Goal: Information Seeking & Learning: Learn about a topic

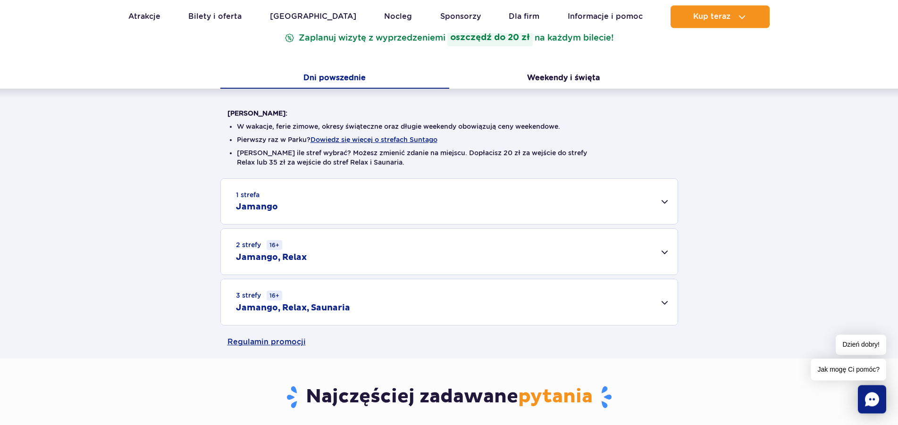
scroll to position [192, 0]
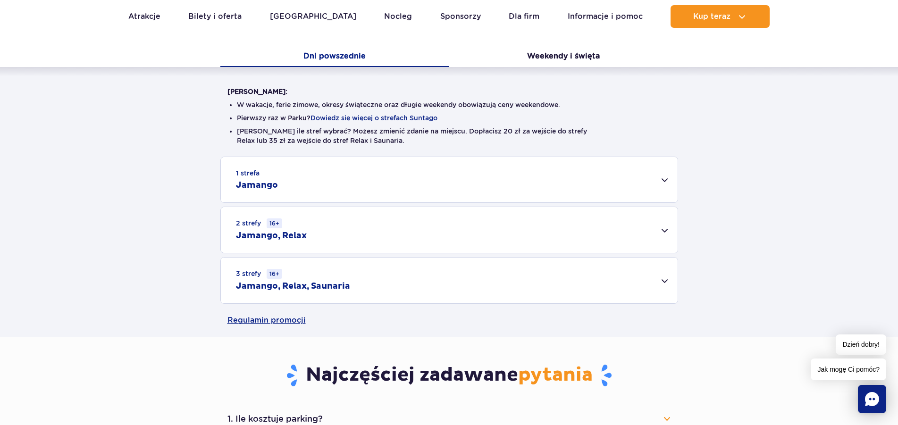
click at [665, 180] on div "1 strefa Jamango" at bounding box center [449, 179] width 457 height 45
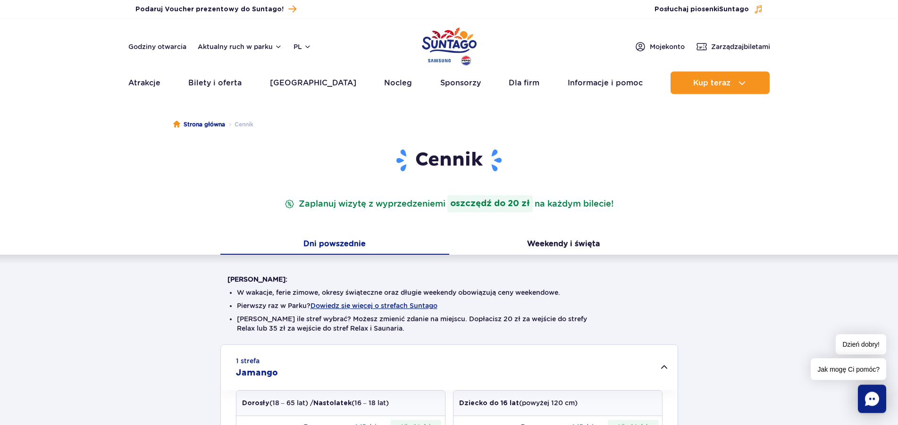
scroll to position [0, 0]
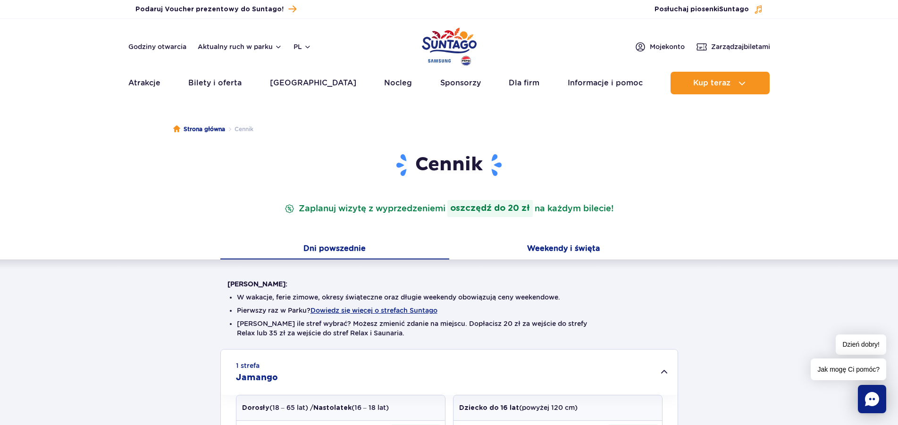
click at [565, 248] on button "Weekendy i święta" at bounding box center [563, 250] width 229 height 20
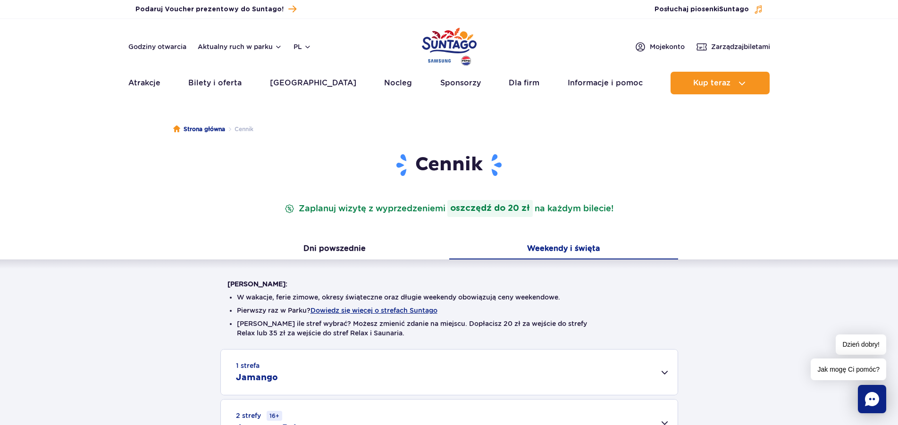
click at [664, 371] on div "1 strefa Jamango" at bounding box center [449, 372] width 457 height 45
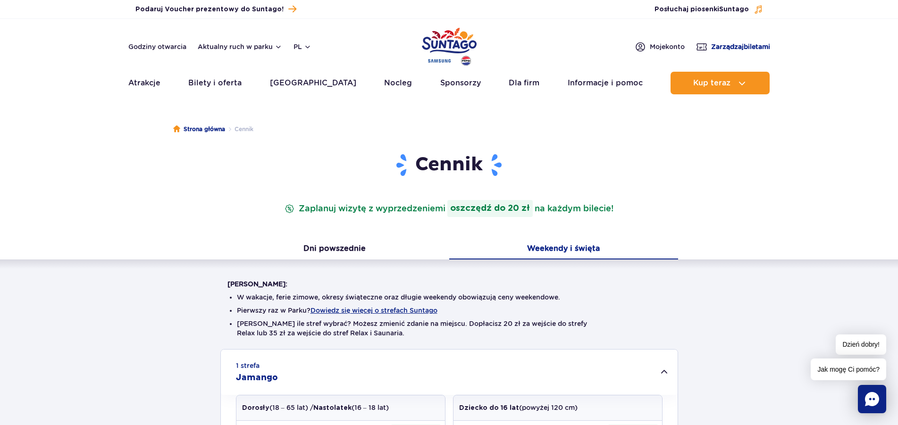
click at [718, 44] on span "Zarządzaj biletami" at bounding box center [740, 46] width 59 height 9
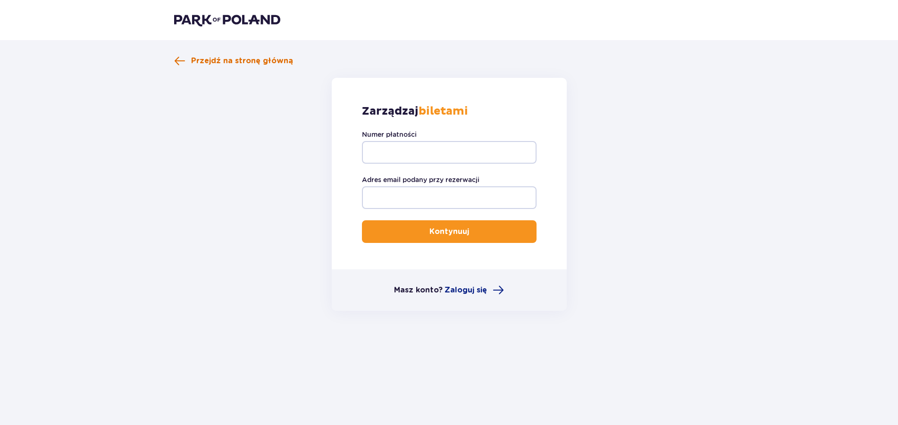
click at [193, 59] on span "Przejdź na stronę główną" at bounding box center [242, 61] width 102 height 10
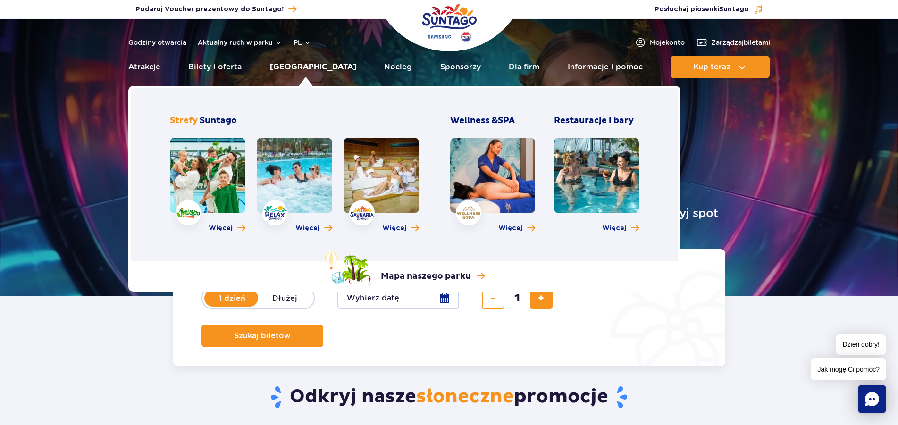
click at [301, 67] on link "[GEOGRAPHIC_DATA]" at bounding box center [313, 67] width 86 height 23
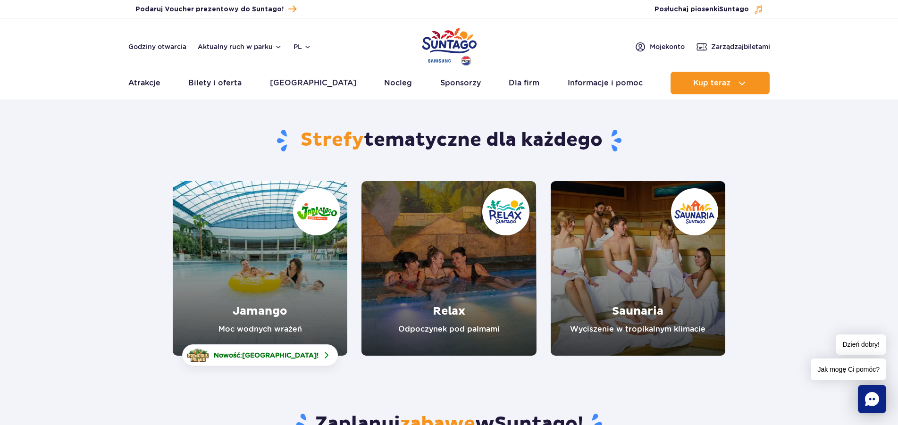
click at [261, 275] on link "Jamango" at bounding box center [260, 268] width 175 height 175
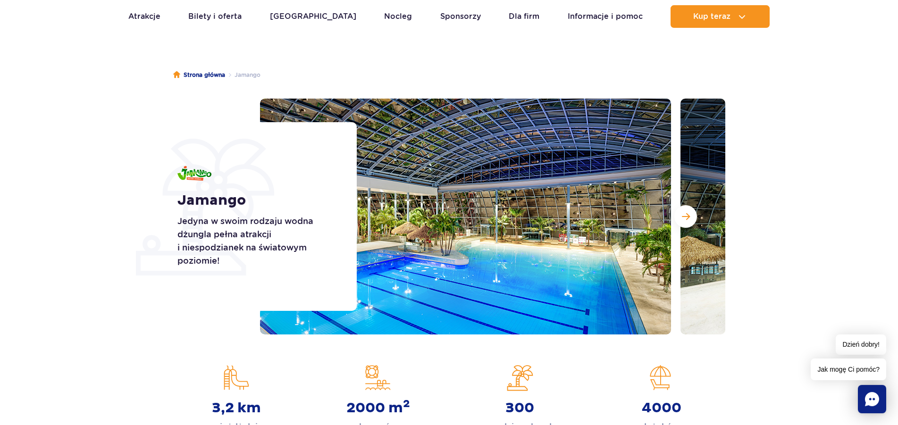
scroll to position [96, 0]
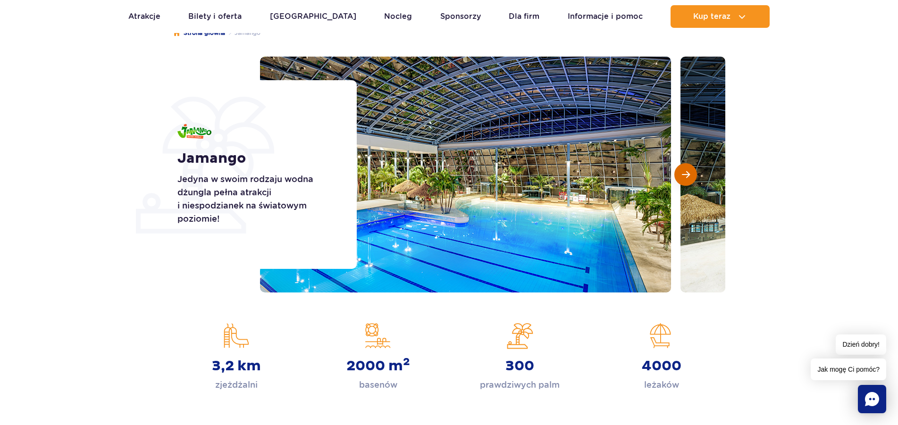
click at [683, 174] on span "Następny slajd" at bounding box center [686, 174] width 8 height 8
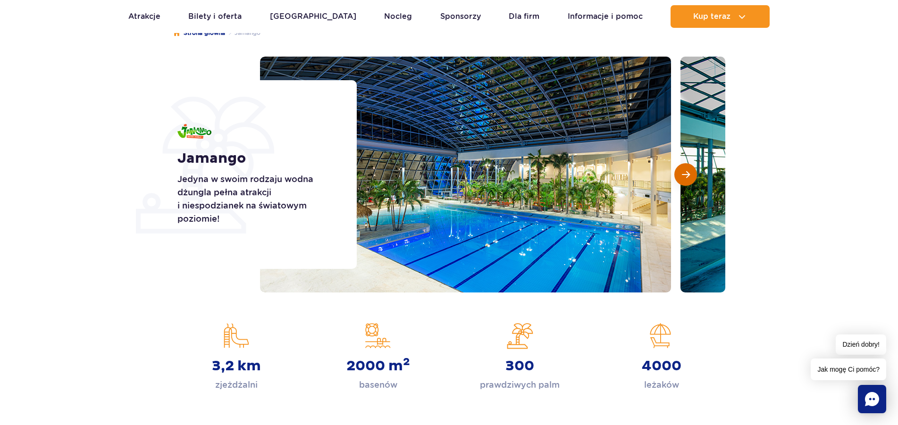
click at [684, 175] on span "Następny slajd" at bounding box center [686, 174] width 8 height 8
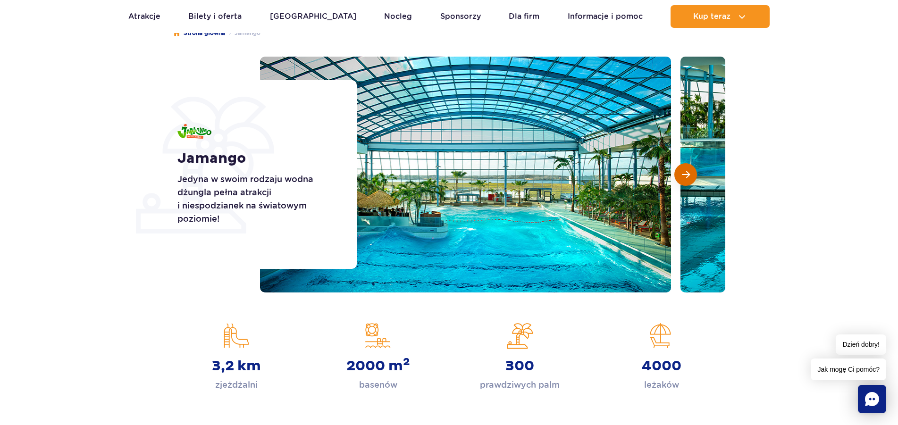
click at [684, 177] on span "Następny slajd" at bounding box center [686, 174] width 8 height 8
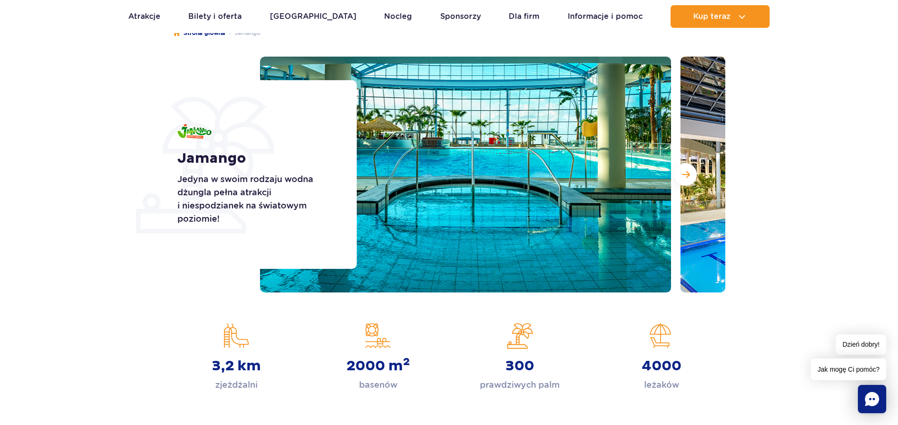
click at [133, 277] on section "Jamango Jedyna w swoim rodzaju wodna dżungla pełna atrakcji i niespodzianek na …" at bounding box center [449, 175] width 898 height 236
click at [242, 118] on div "Jamango Jedyna w swoim rodzaju wodna dżungla pełna atrakcji i niespodzianek na …" at bounding box center [261, 174] width 191 height 189
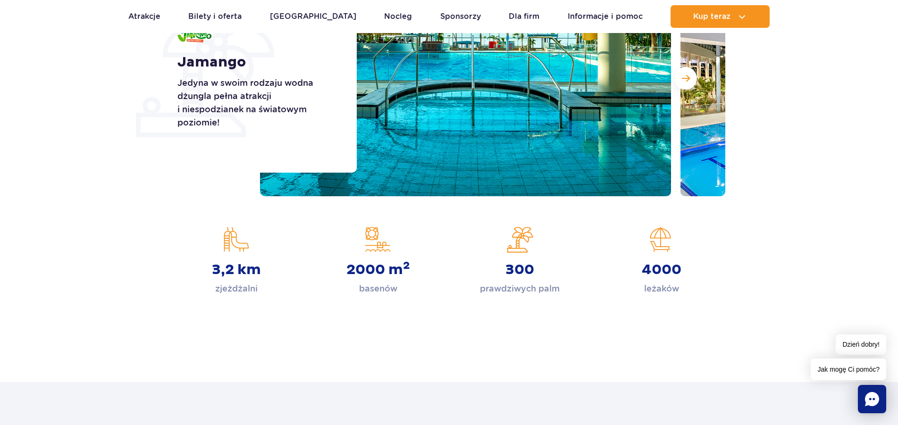
scroll to position [48, 0]
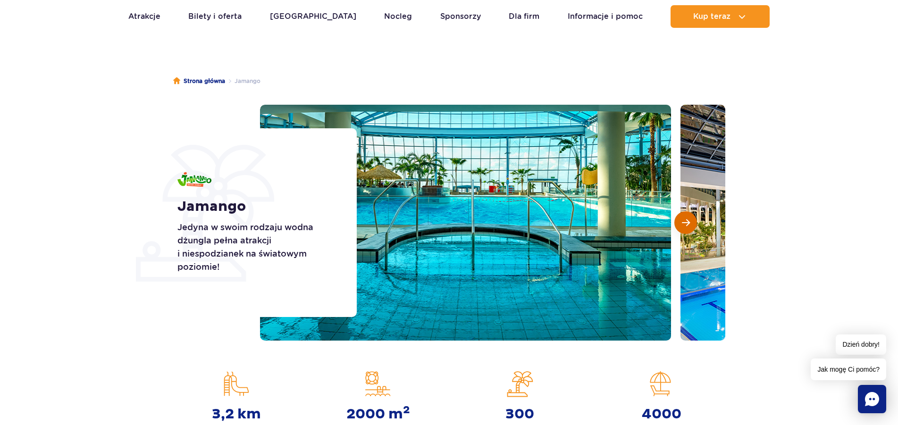
click at [686, 221] on span "Następny slajd" at bounding box center [686, 222] width 8 height 8
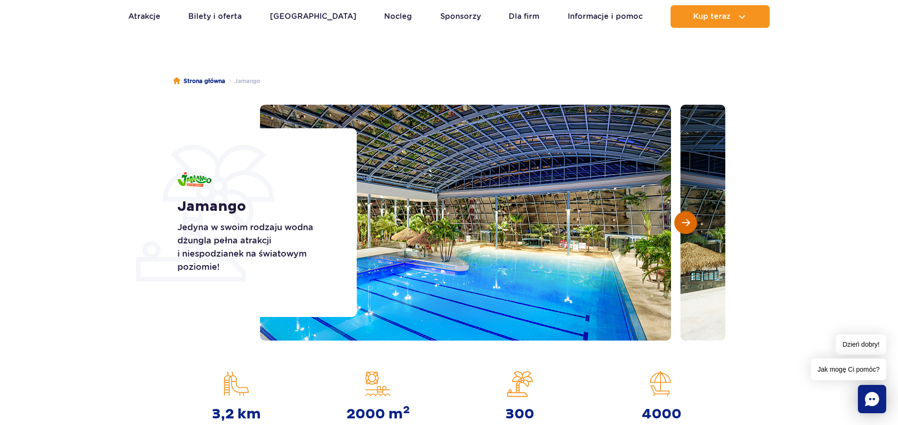
click at [686, 221] on span "Następny slajd" at bounding box center [686, 222] width 8 height 8
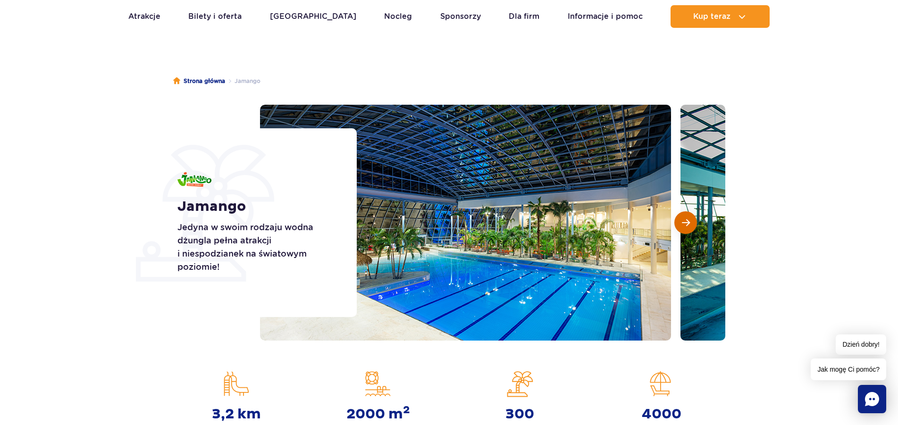
click at [686, 221] on span "Następny slajd" at bounding box center [686, 222] width 8 height 8
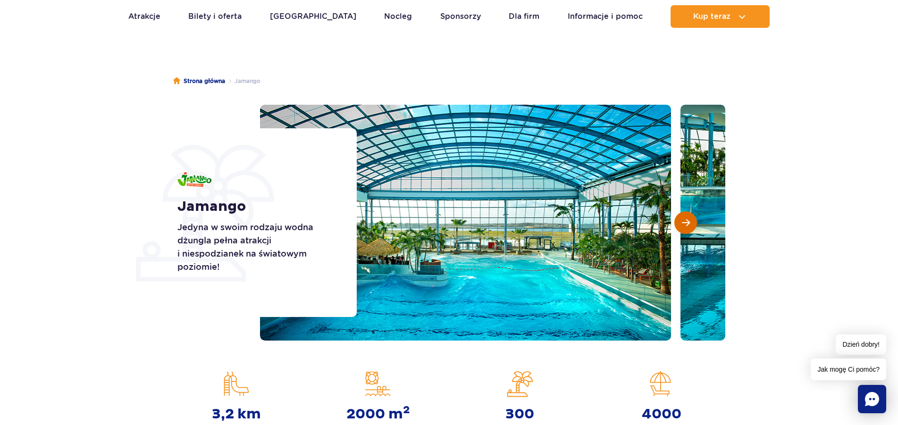
click at [684, 223] on span "Następny slajd" at bounding box center [686, 222] width 8 height 8
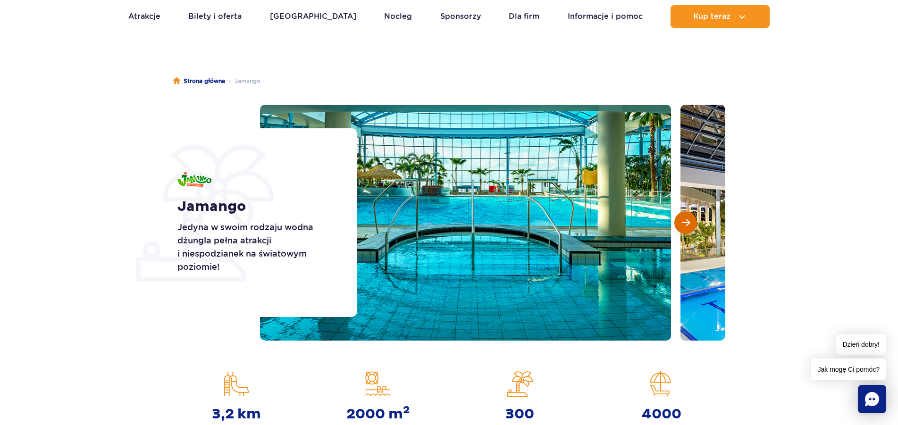
click at [684, 223] on span "Następny slajd" at bounding box center [686, 222] width 8 height 8
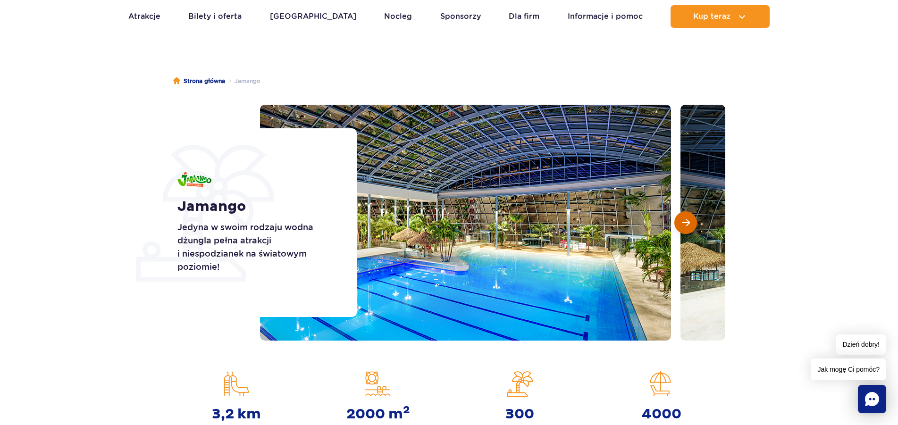
click at [684, 223] on span "Następny slajd" at bounding box center [686, 222] width 8 height 8
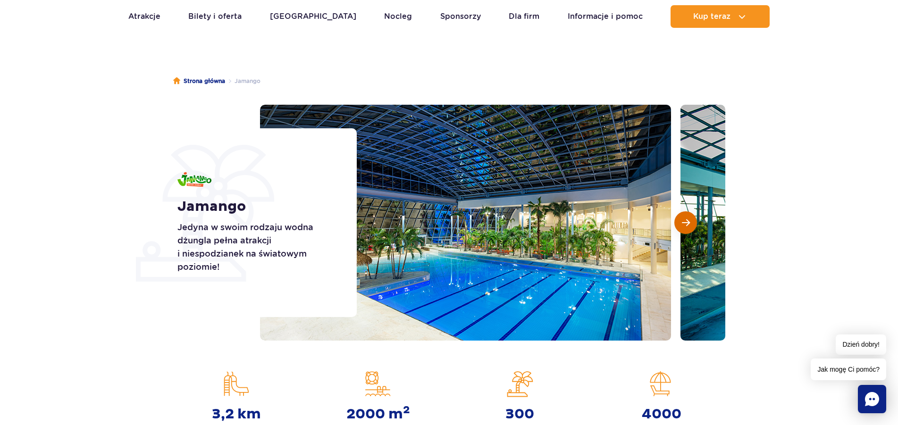
click at [684, 223] on span "Następny slajd" at bounding box center [686, 222] width 8 height 8
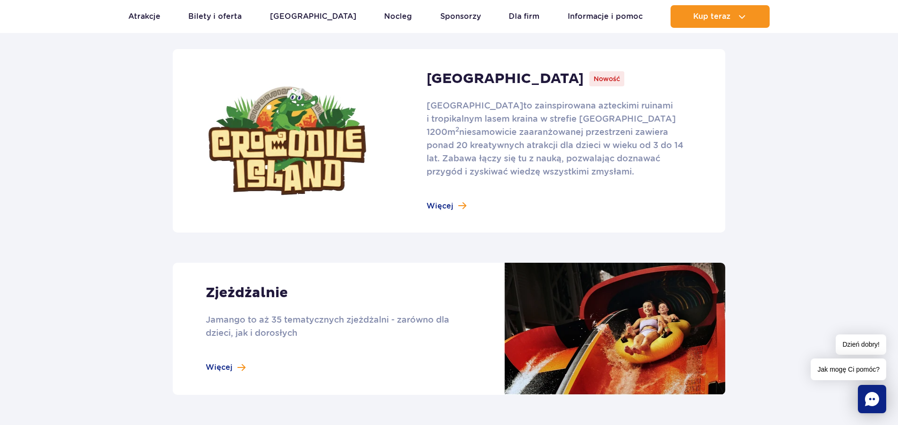
scroll to position [866, 0]
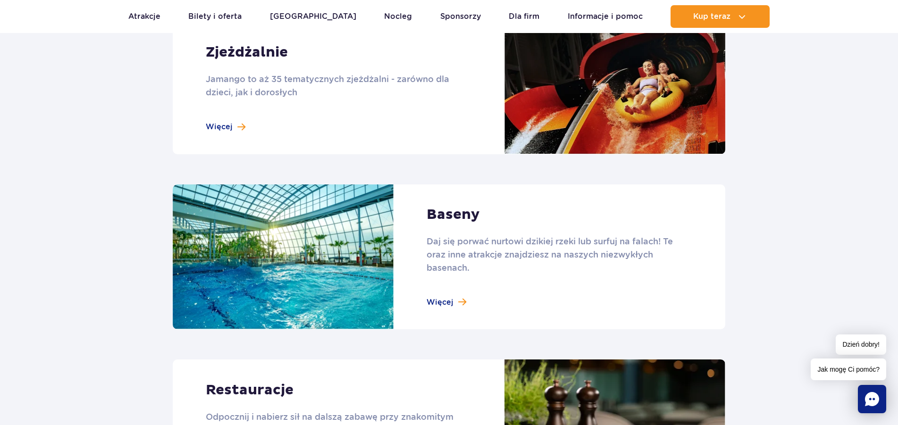
click at [447, 301] on link at bounding box center [449, 256] width 552 height 145
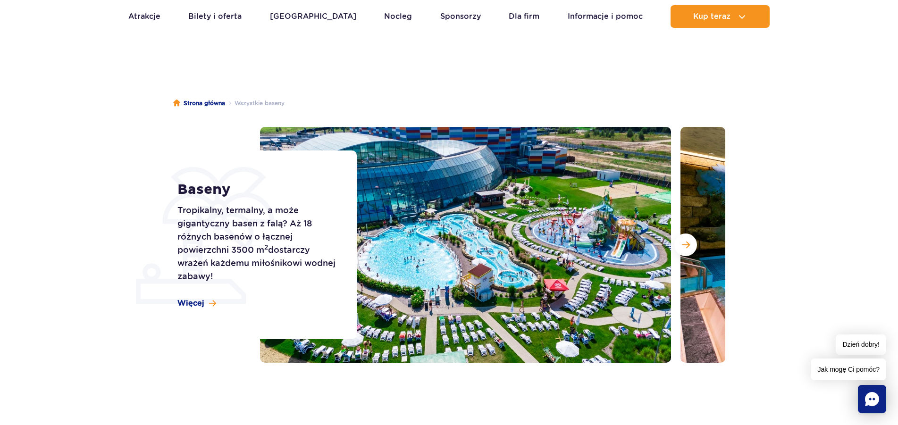
scroll to position [48, 0]
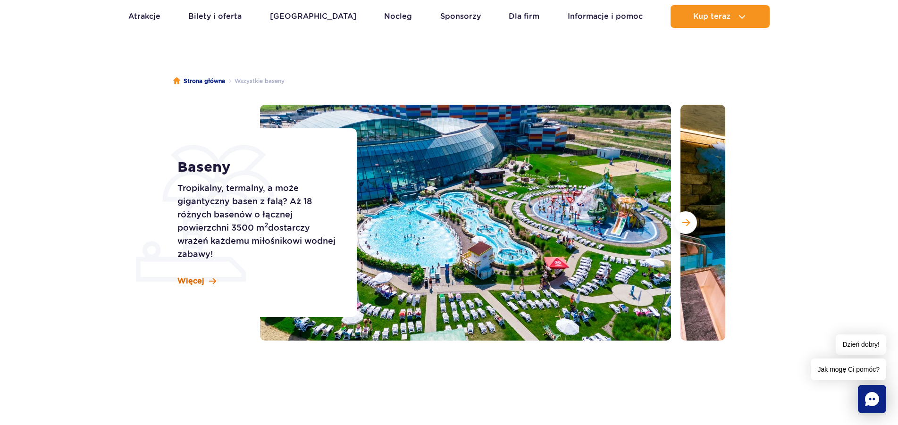
click at [197, 279] on span "Więcej" at bounding box center [190, 281] width 27 height 10
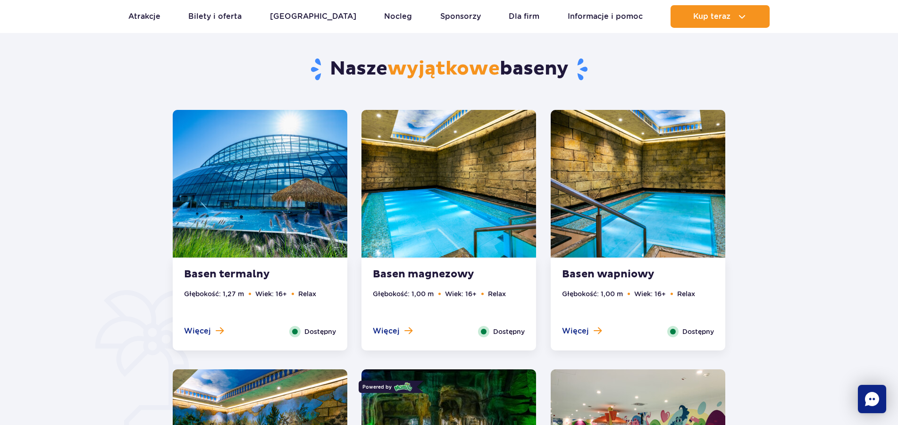
scroll to position [475, 0]
click at [278, 205] on img at bounding box center [260, 183] width 175 height 148
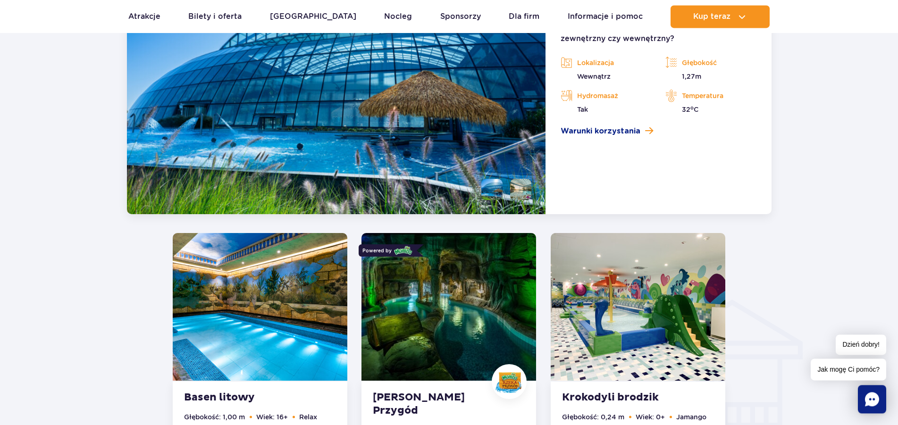
scroll to position [983, 0]
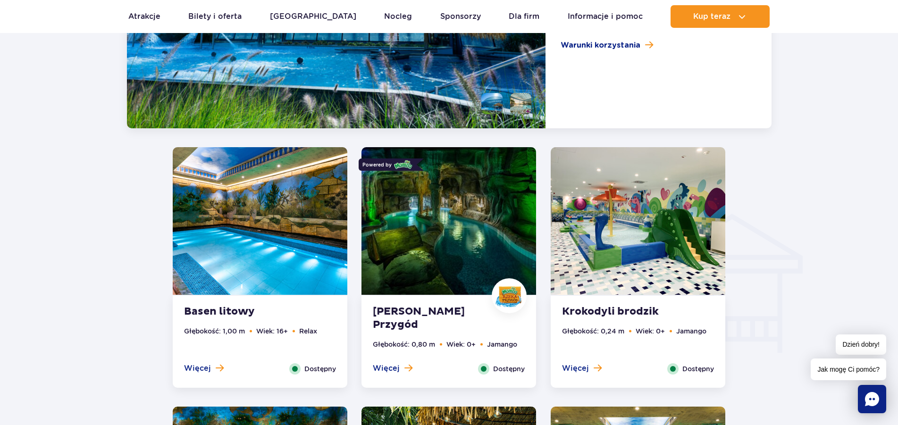
click at [466, 228] on img at bounding box center [448, 221] width 175 height 148
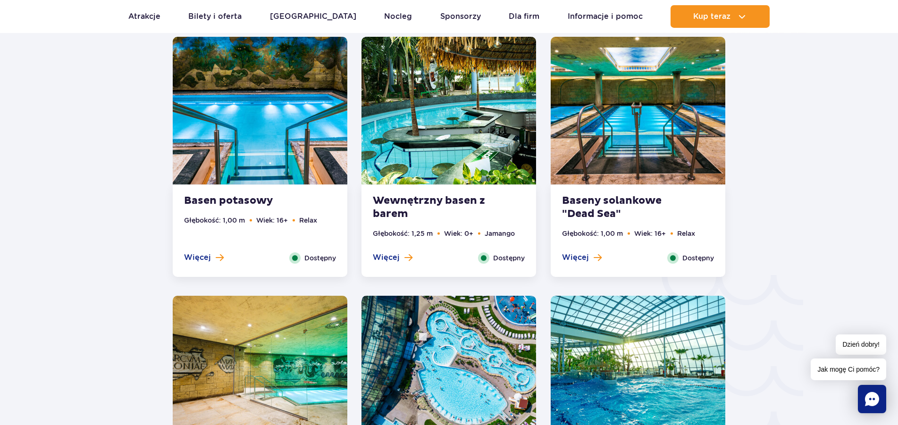
scroll to position [1483, 0]
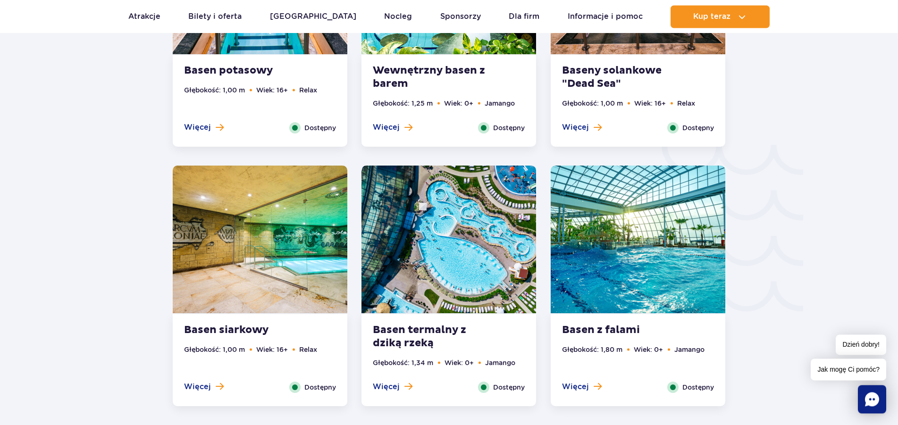
click at [446, 251] on img at bounding box center [448, 240] width 175 height 148
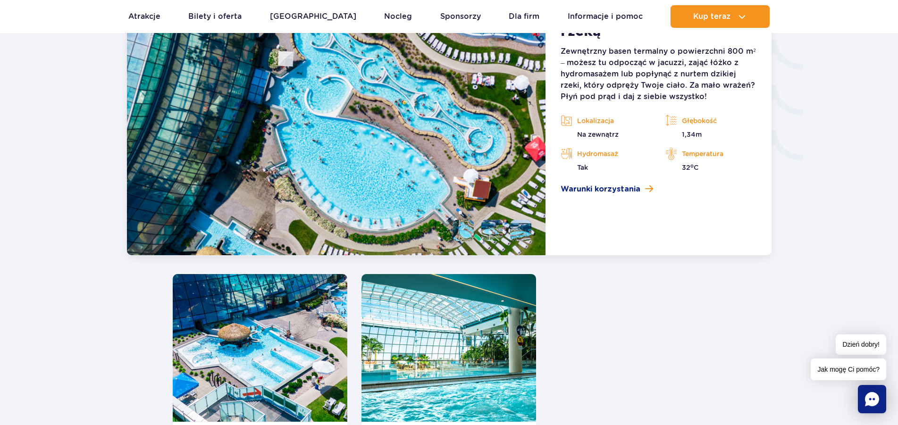
scroll to position [1712, 0]
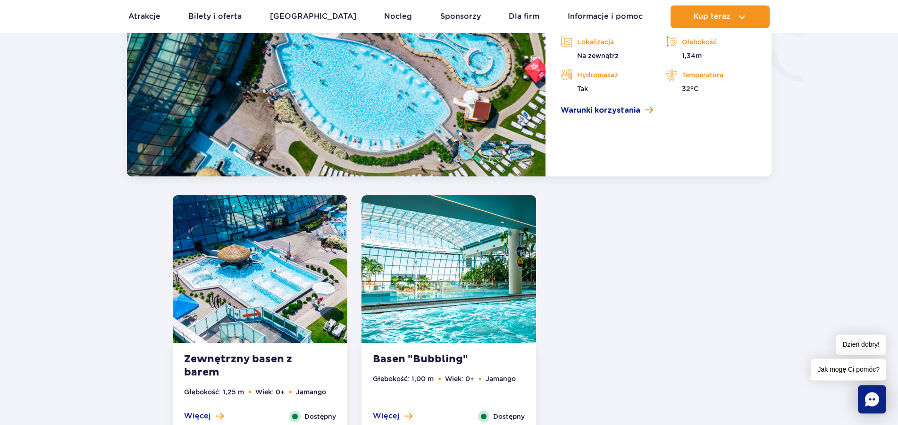
click at [454, 286] on img at bounding box center [448, 269] width 175 height 148
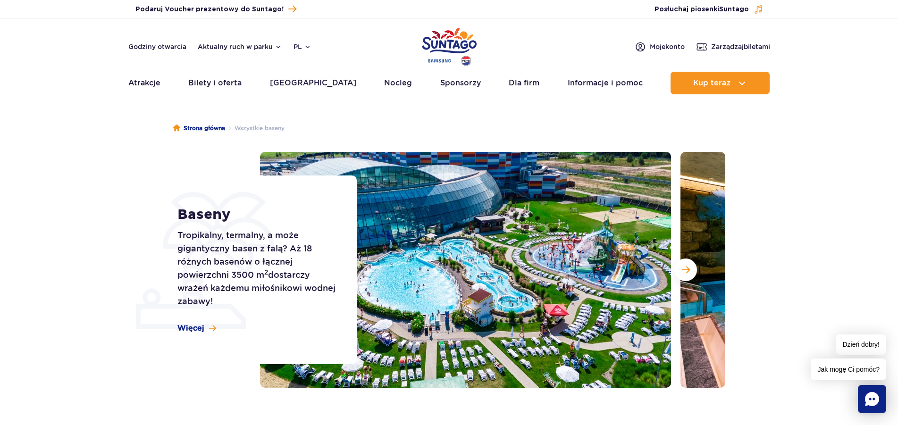
scroll to position [0, 0]
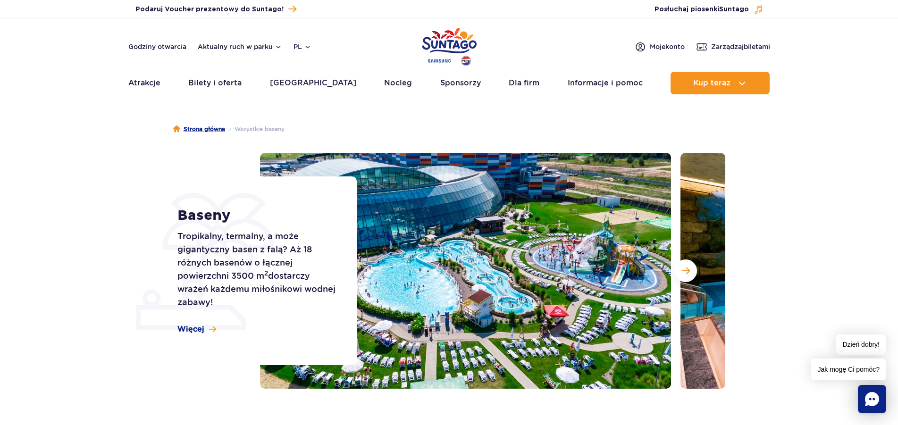
click at [213, 125] on link "Strona główna" at bounding box center [199, 129] width 52 height 9
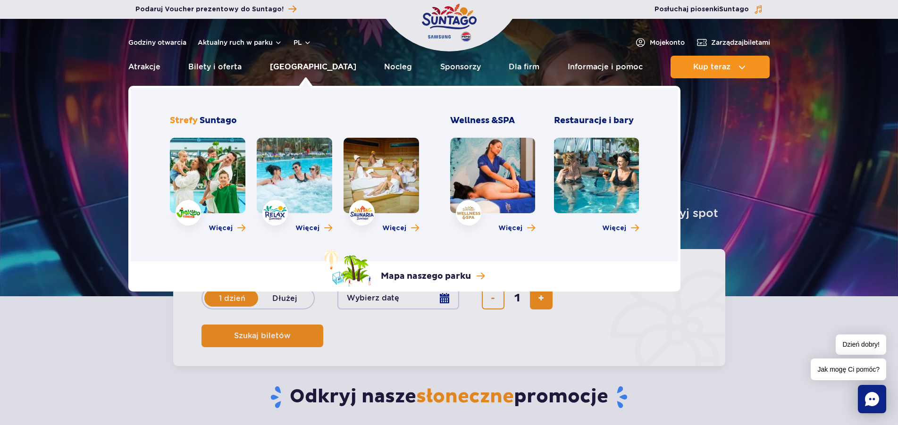
click at [300, 67] on link "[GEOGRAPHIC_DATA]" at bounding box center [313, 67] width 86 height 23
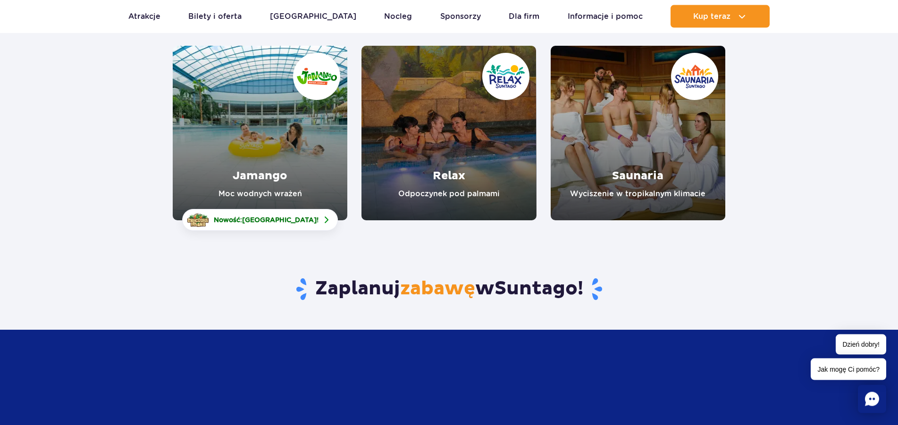
scroll to position [144, 0]
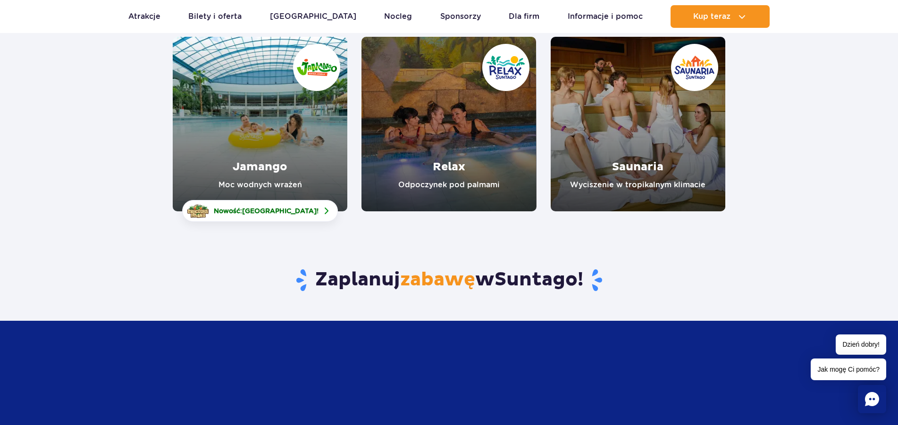
click at [240, 168] on link "Jamango" at bounding box center [260, 124] width 175 height 175
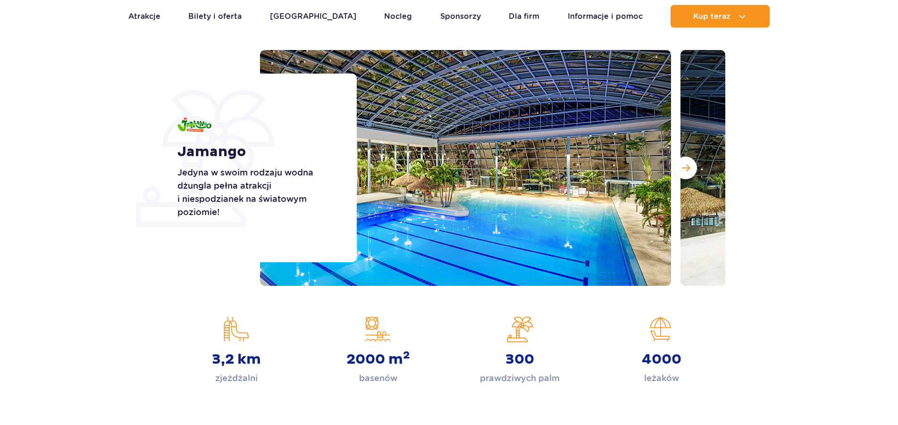
scroll to position [144, 0]
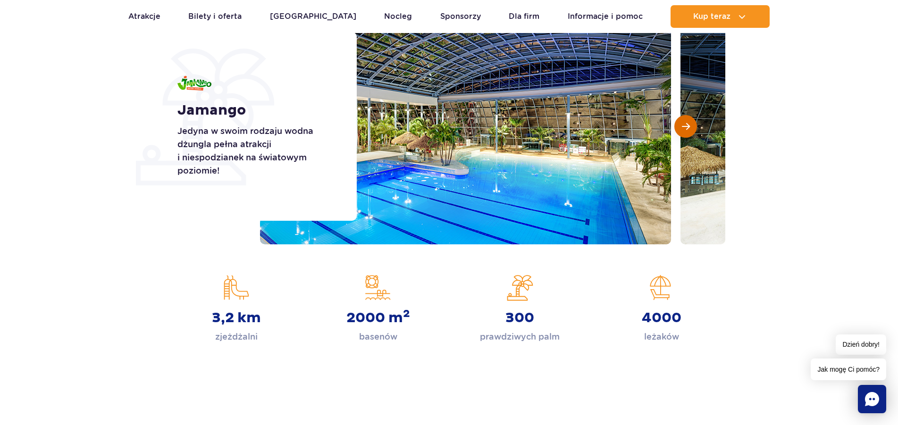
click at [689, 125] on span "Następny slajd" at bounding box center [686, 126] width 8 height 8
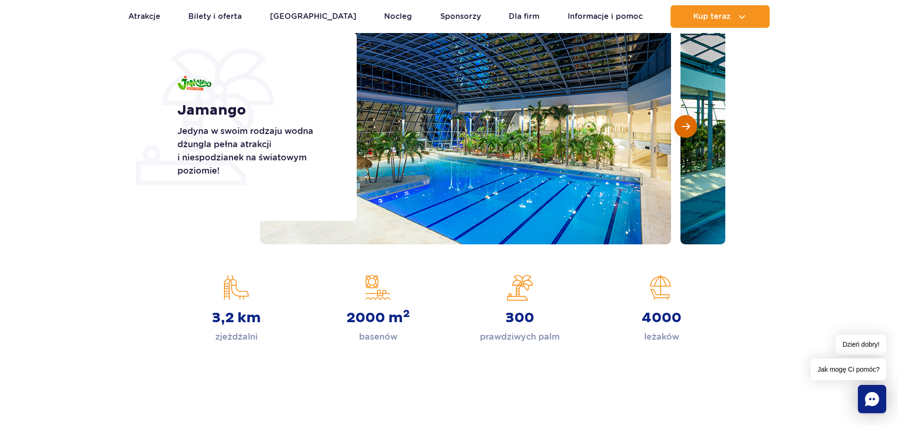
click at [689, 125] on span "Następny slajd" at bounding box center [686, 126] width 8 height 8
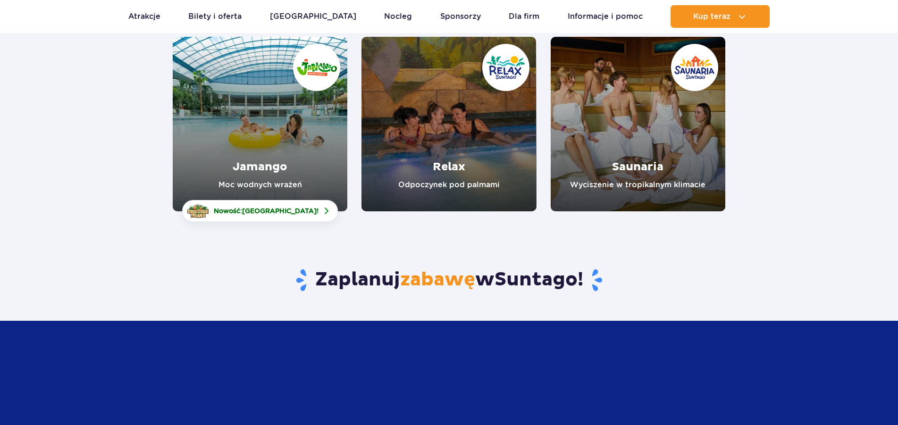
scroll to position [144, 0]
click at [287, 209] on span "[GEOGRAPHIC_DATA]" at bounding box center [279, 211] width 75 height 8
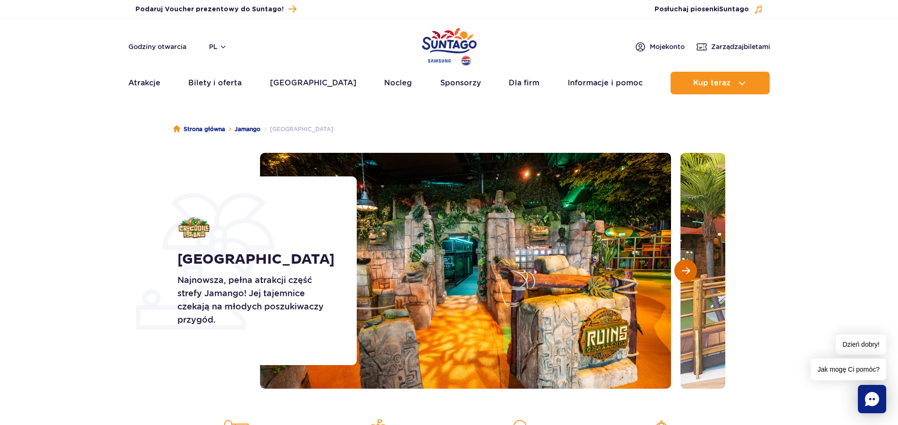
click at [687, 269] on span "Następny slajd" at bounding box center [686, 271] width 8 height 8
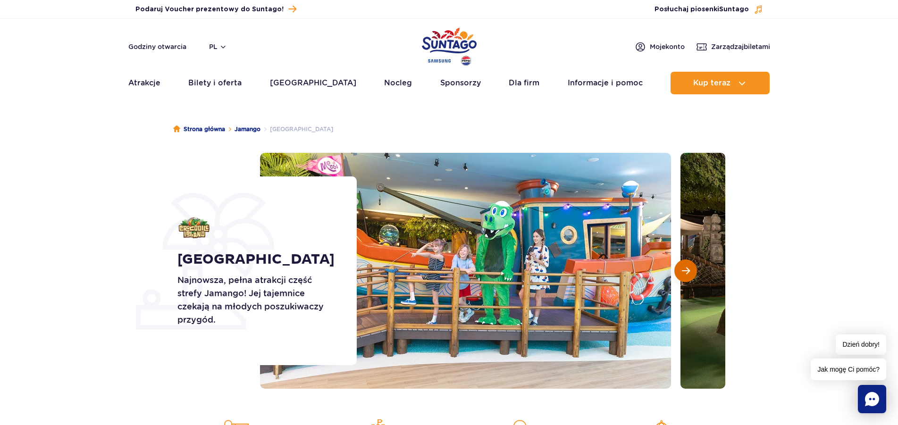
click at [685, 269] on span "Następny slajd" at bounding box center [686, 271] width 8 height 8
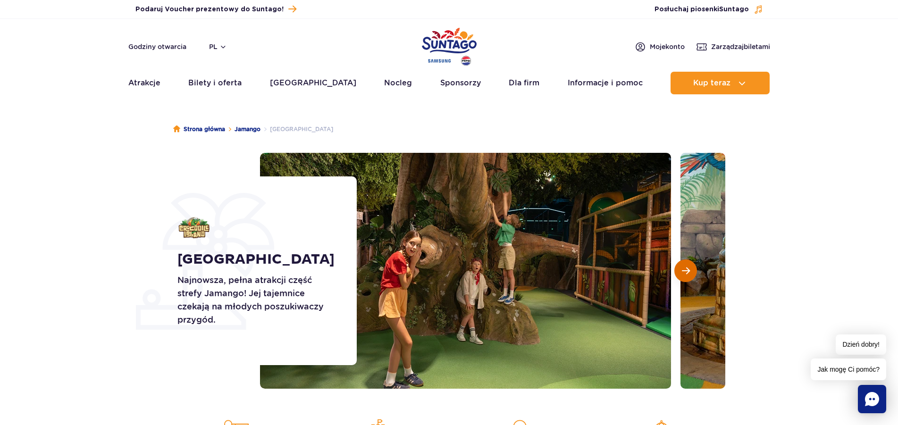
click at [685, 269] on span "Następny slajd" at bounding box center [686, 271] width 8 height 8
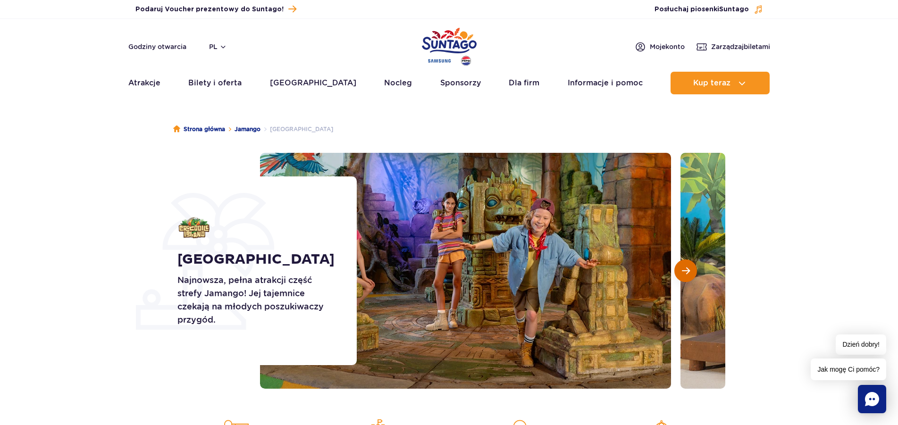
click at [685, 269] on span "Następny slajd" at bounding box center [686, 271] width 8 height 8
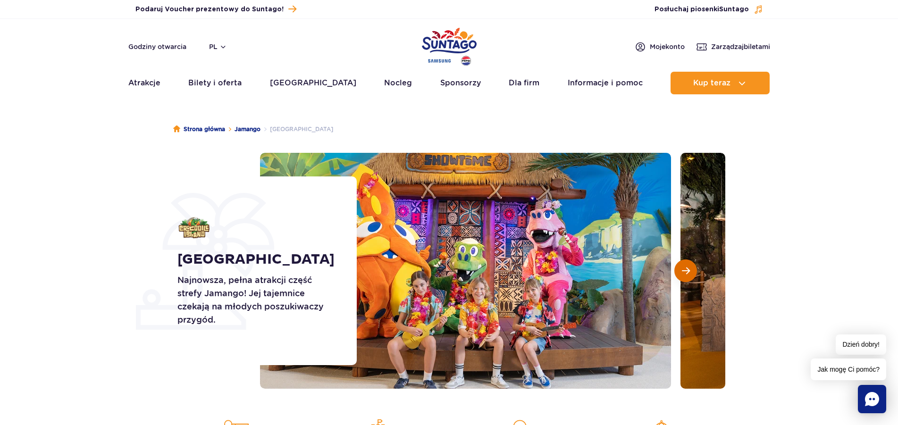
click at [685, 269] on span "Następny slajd" at bounding box center [686, 271] width 8 height 8
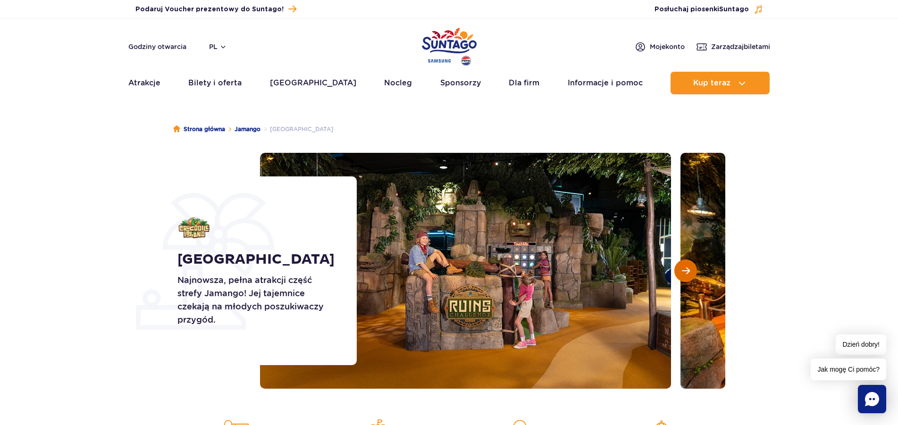
click at [685, 269] on span "Następny slajd" at bounding box center [686, 271] width 8 height 8
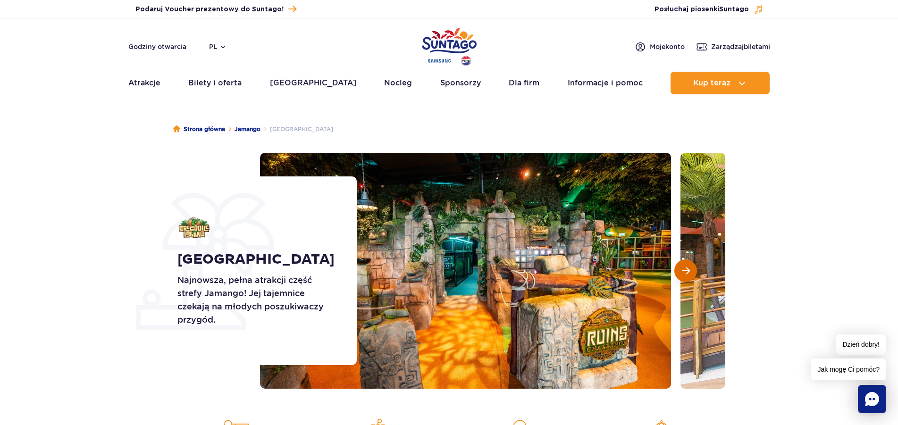
click at [685, 269] on span "Następny slajd" at bounding box center [686, 271] width 8 height 8
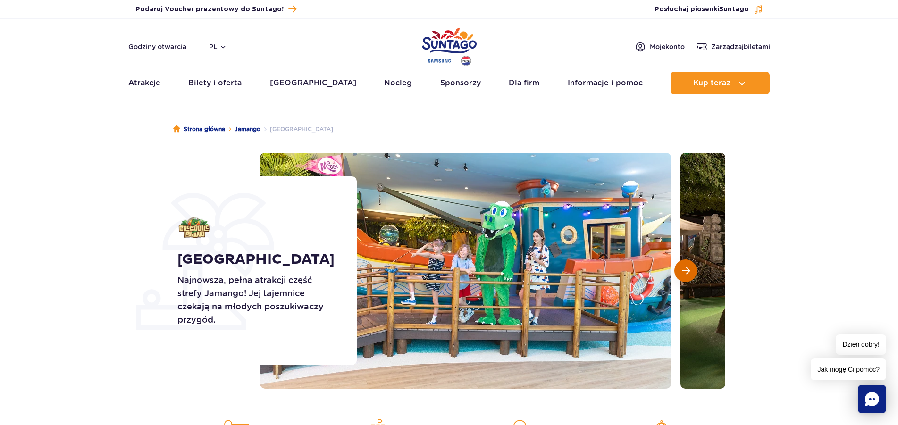
click at [685, 269] on span "Następny slajd" at bounding box center [686, 271] width 8 height 8
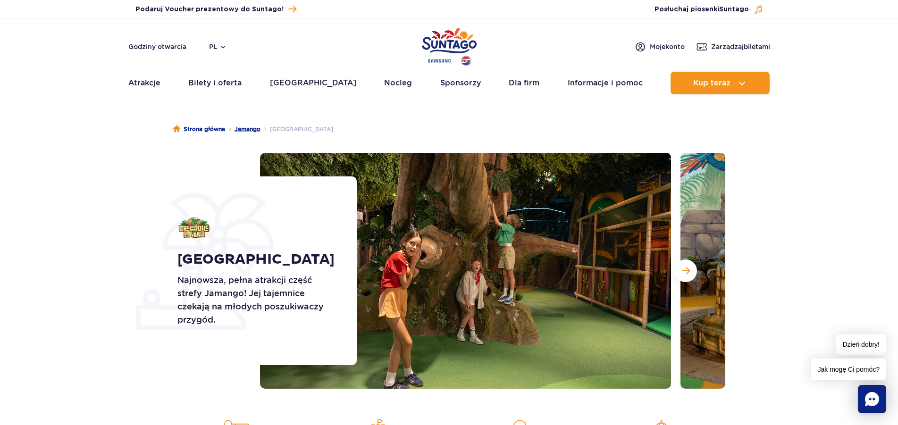
click at [248, 128] on link "Jamango" at bounding box center [247, 129] width 26 height 9
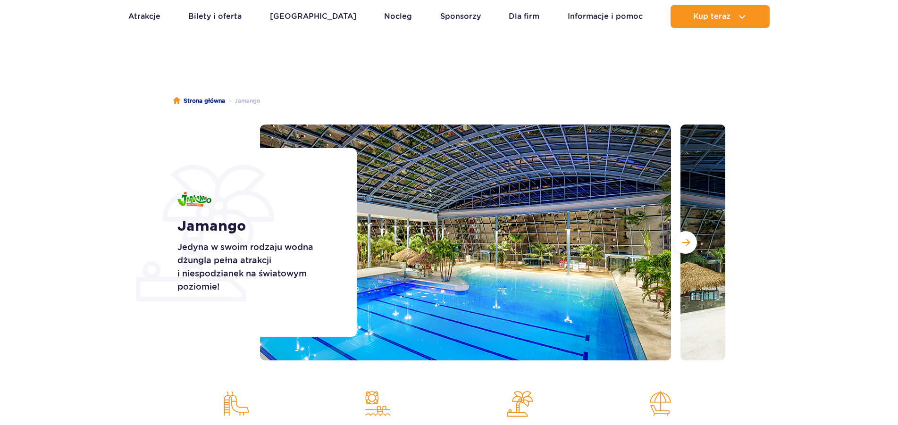
scroll to position [48, 0]
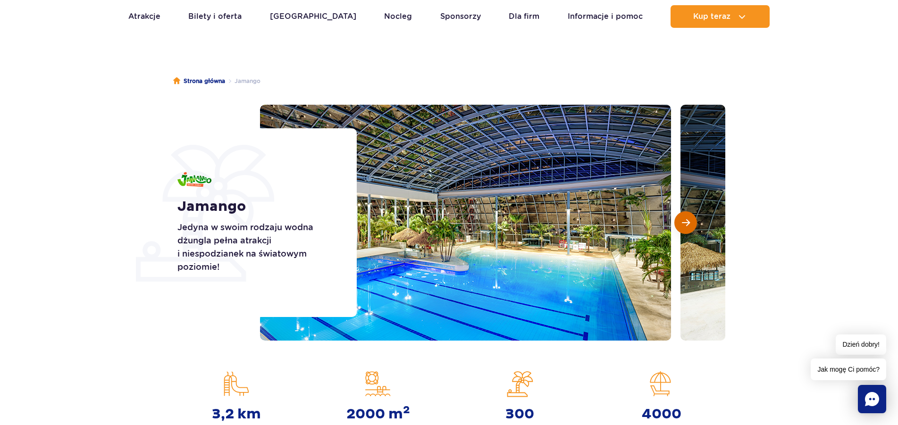
click at [687, 222] on span "Następny slajd" at bounding box center [686, 222] width 8 height 8
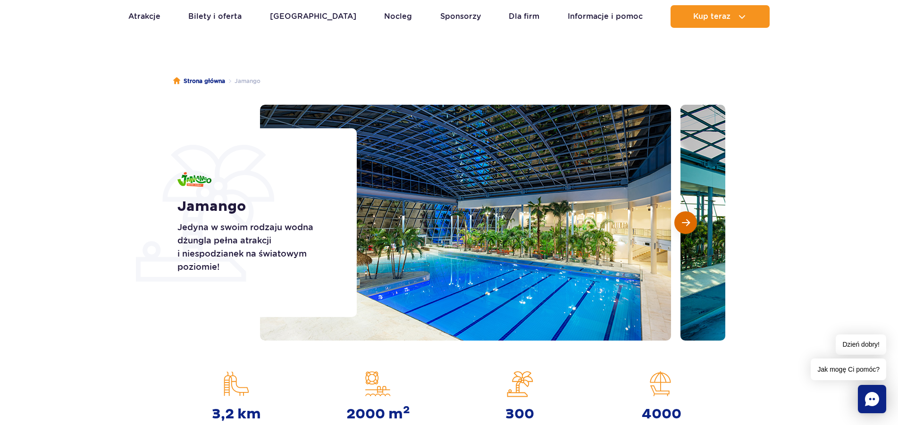
click at [687, 222] on span "Następny slajd" at bounding box center [686, 222] width 8 height 8
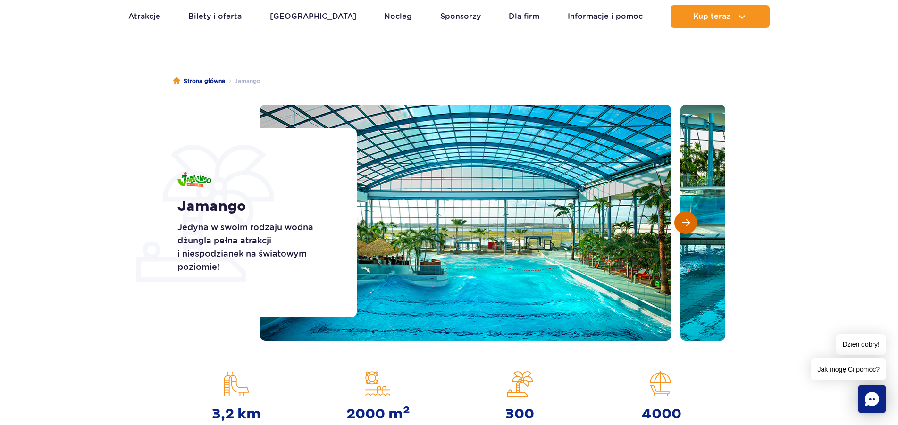
click at [687, 222] on span "Następny slajd" at bounding box center [686, 222] width 8 height 8
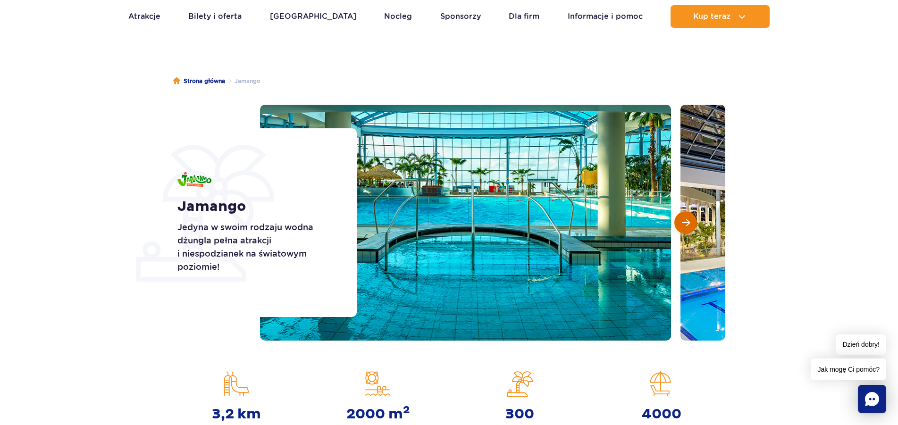
click at [687, 222] on span "Następny slajd" at bounding box center [686, 222] width 8 height 8
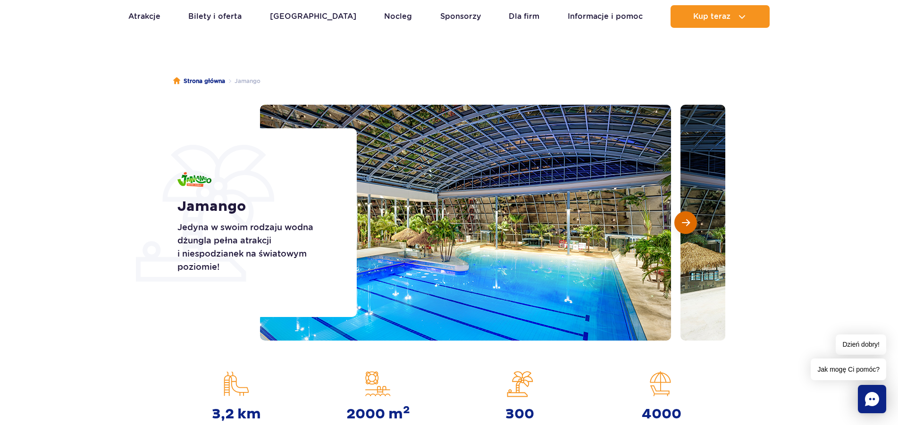
click at [687, 222] on span "Następny slajd" at bounding box center [686, 222] width 8 height 8
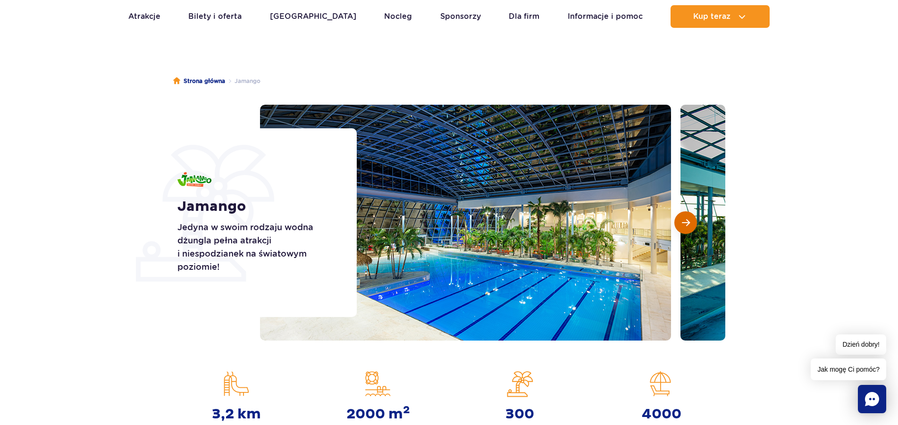
click at [687, 222] on span "Następny slajd" at bounding box center [686, 222] width 8 height 8
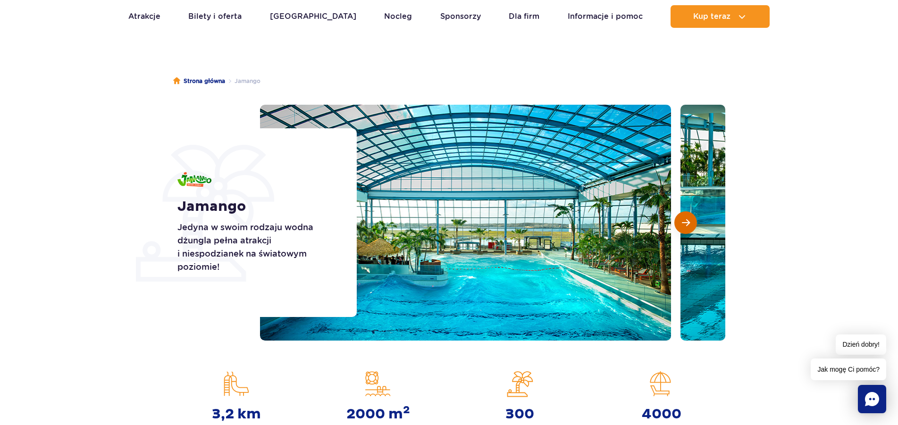
click at [685, 222] on span "Następny slajd" at bounding box center [686, 222] width 8 height 8
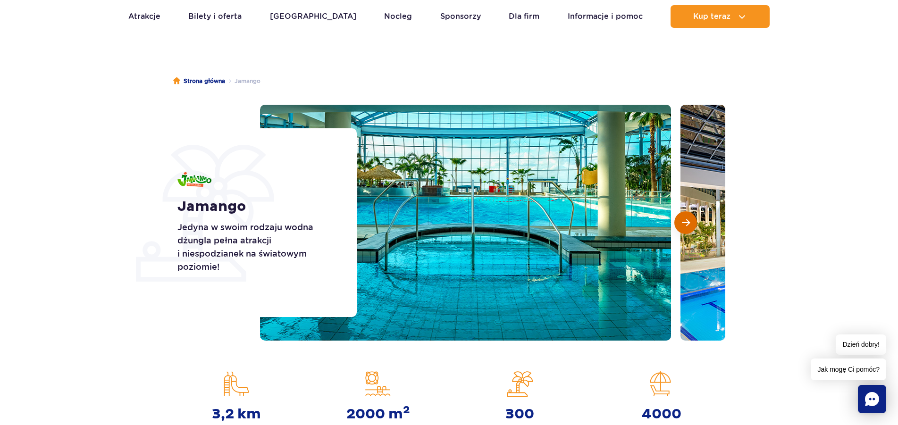
click at [685, 222] on span "Następny slajd" at bounding box center [686, 222] width 8 height 8
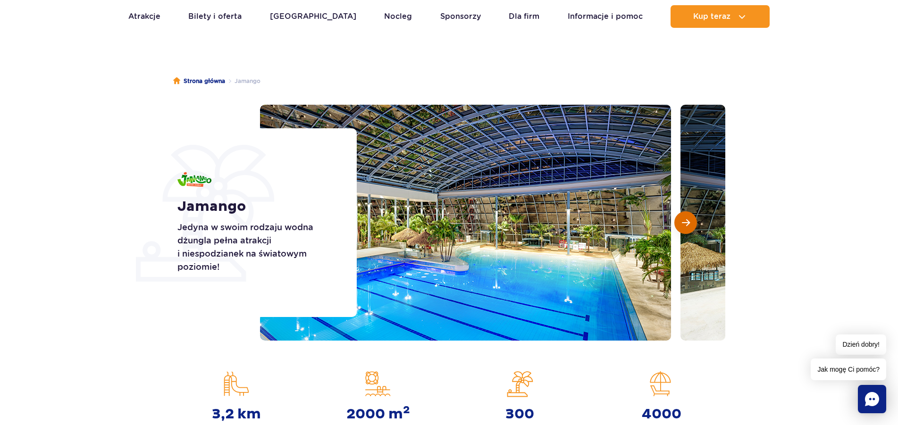
click at [685, 222] on span "Następny slajd" at bounding box center [686, 222] width 8 height 8
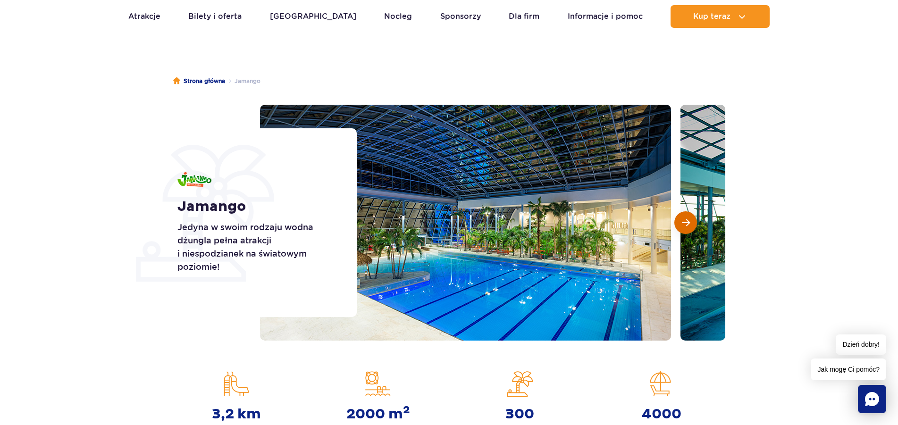
click at [685, 222] on span "Następny slajd" at bounding box center [686, 222] width 8 height 8
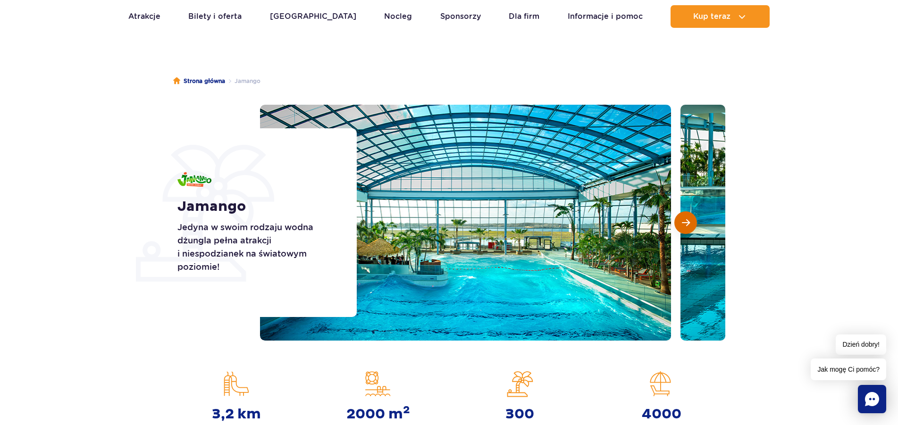
click at [685, 222] on span "Następny slajd" at bounding box center [686, 222] width 8 height 8
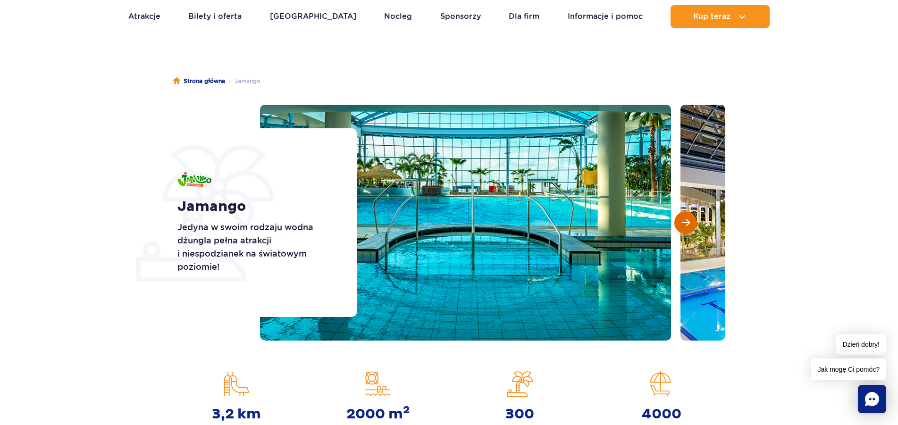
click at [685, 222] on span "Następny slajd" at bounding box center [686, 222] width 8 height 8
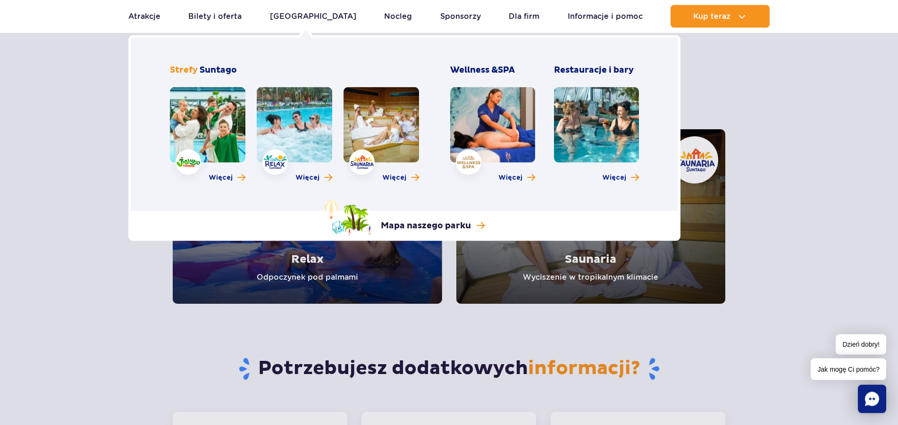
scroll to position [1828, 0]
